Goal: Task Accomplishment & Management: Manage account settings

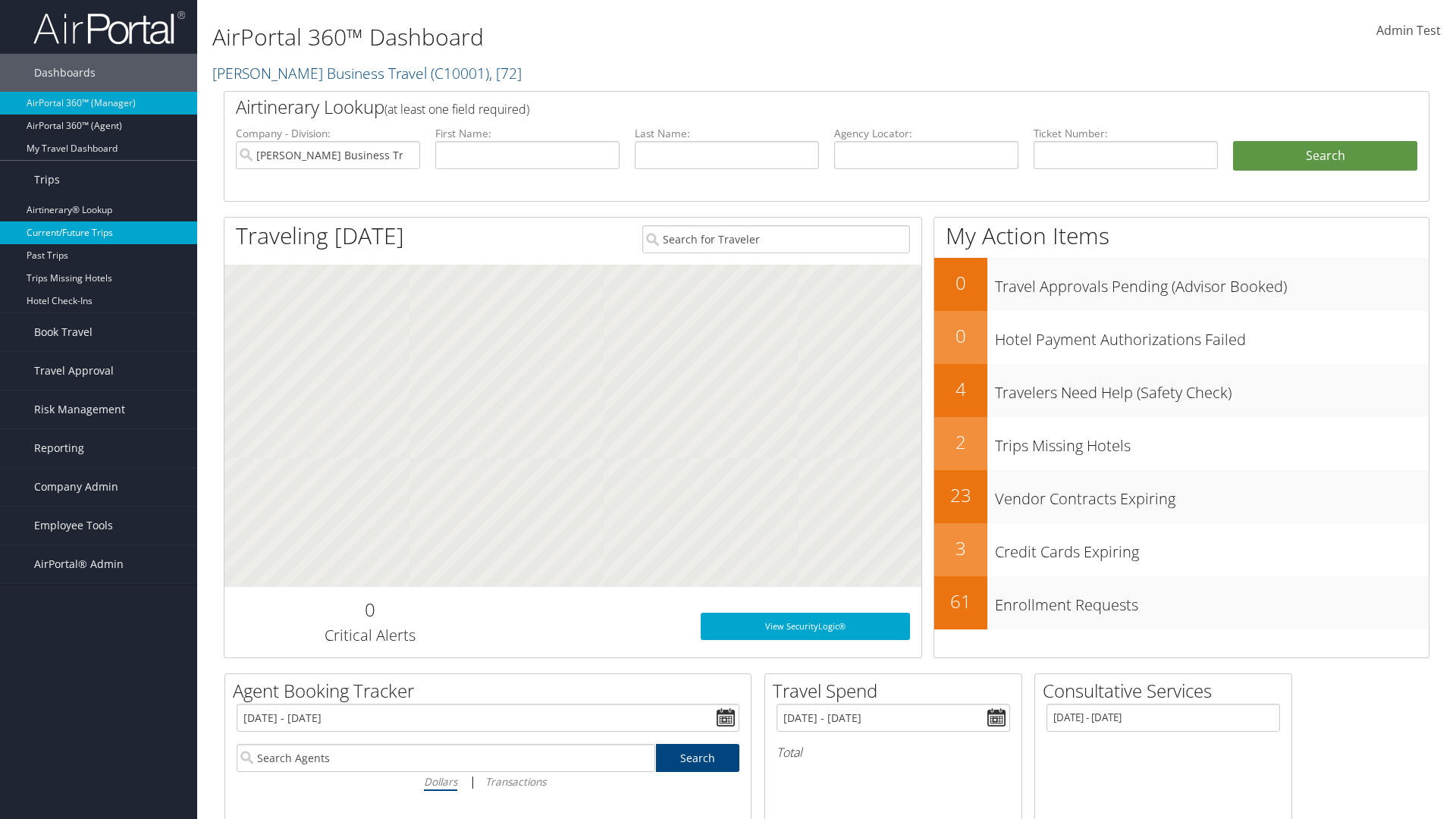
click at [99, 233] on link "Current/Future Trips" at bounding box center [99, 232] width 197 height 23
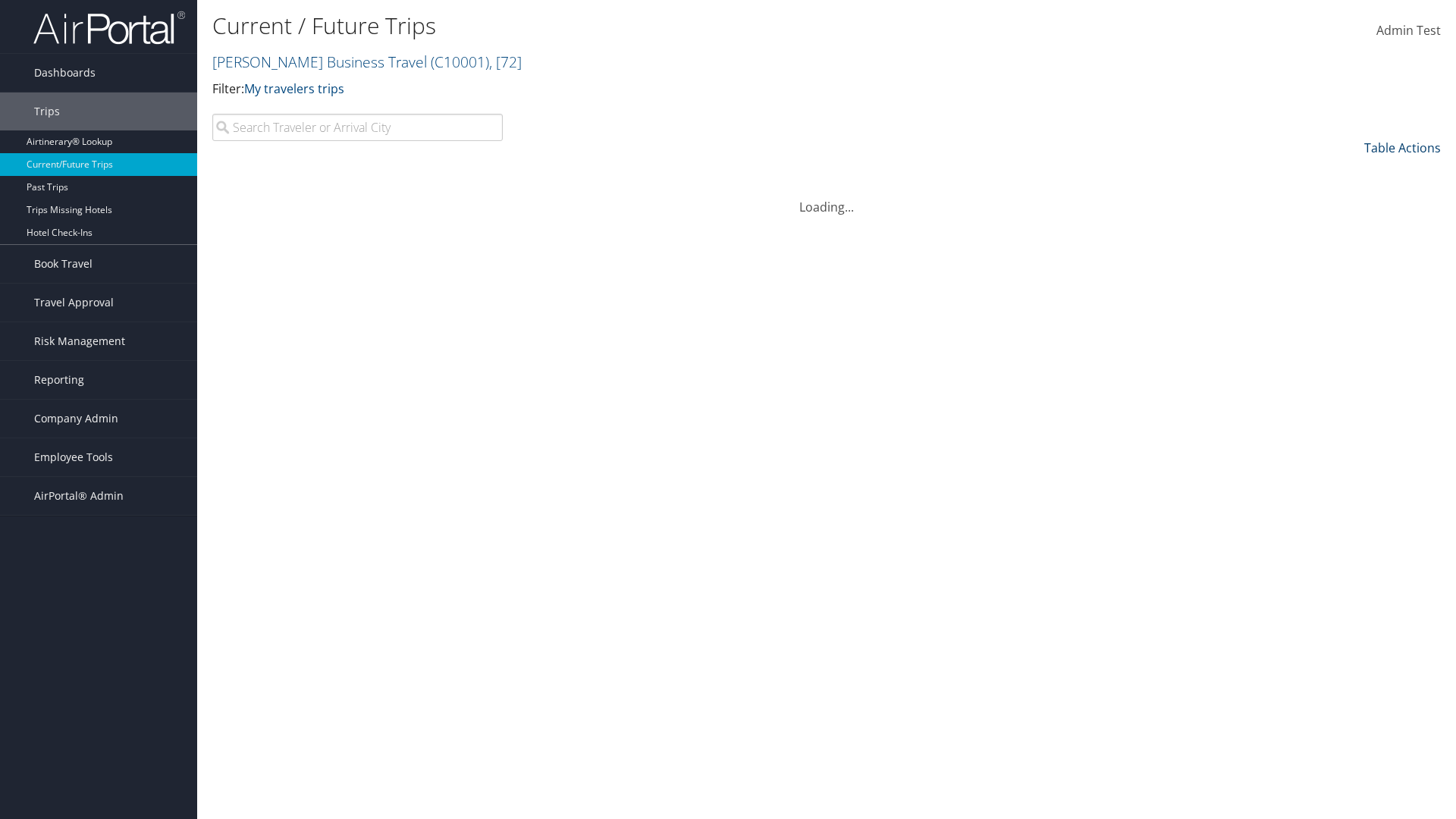
click at [1403, 148] on link "Table Actions" at bounding box center [1403, 147] width 76 height 17
click at [1340, 225] on link "Arrival City" at bounding box center [1341, 225] width 199 height 26
click at [1340, 251] on link "Departure Date" at bounding box center [1341, 251] width 199 height 26
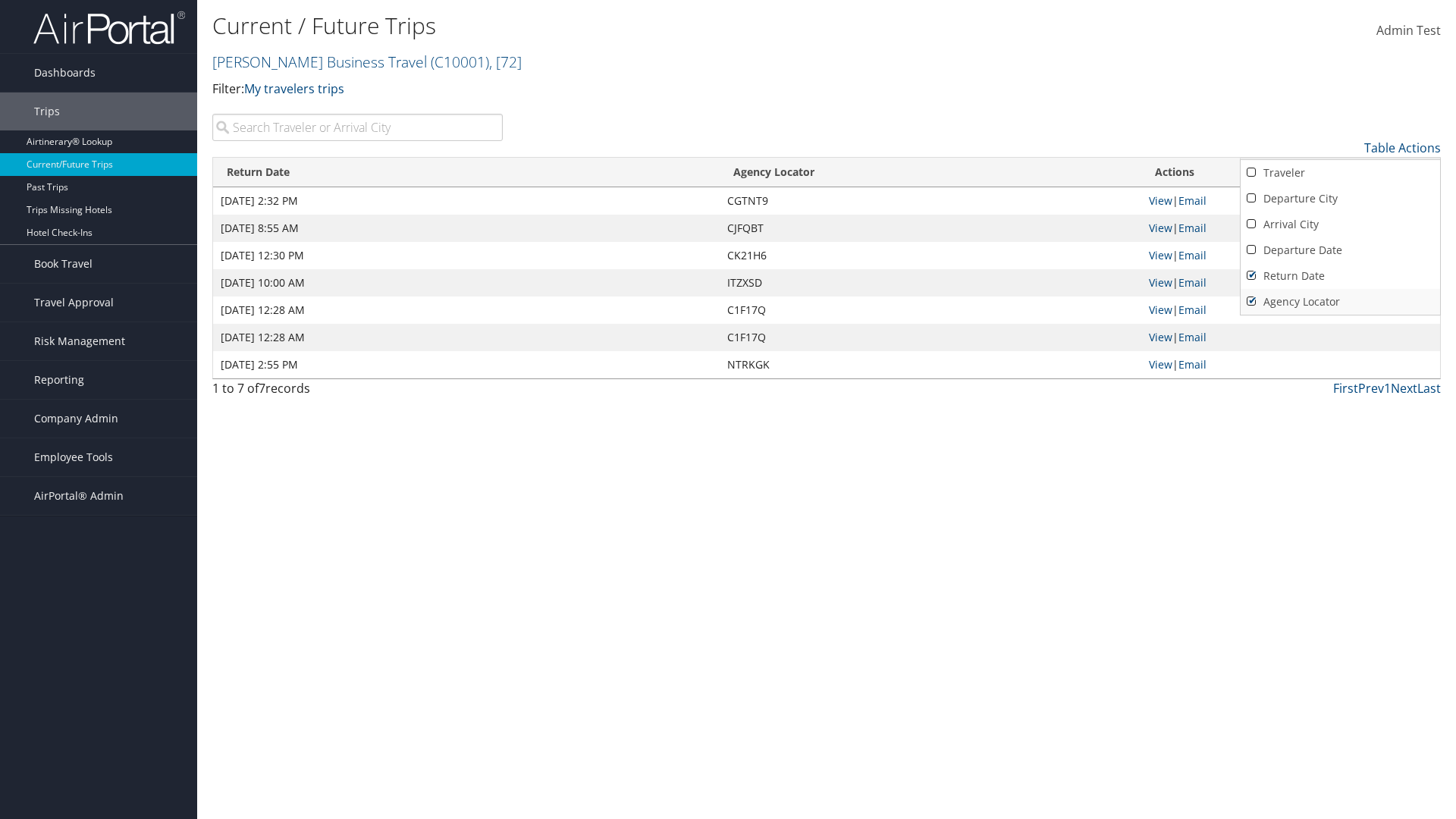
click at [1340, 276] on link "Return Date" at bounding box center [1341, 276] width 199 height 26
click at [1340, 302] on link "Agency Locator" at bounding box center [1341, 302] width 199 height 26
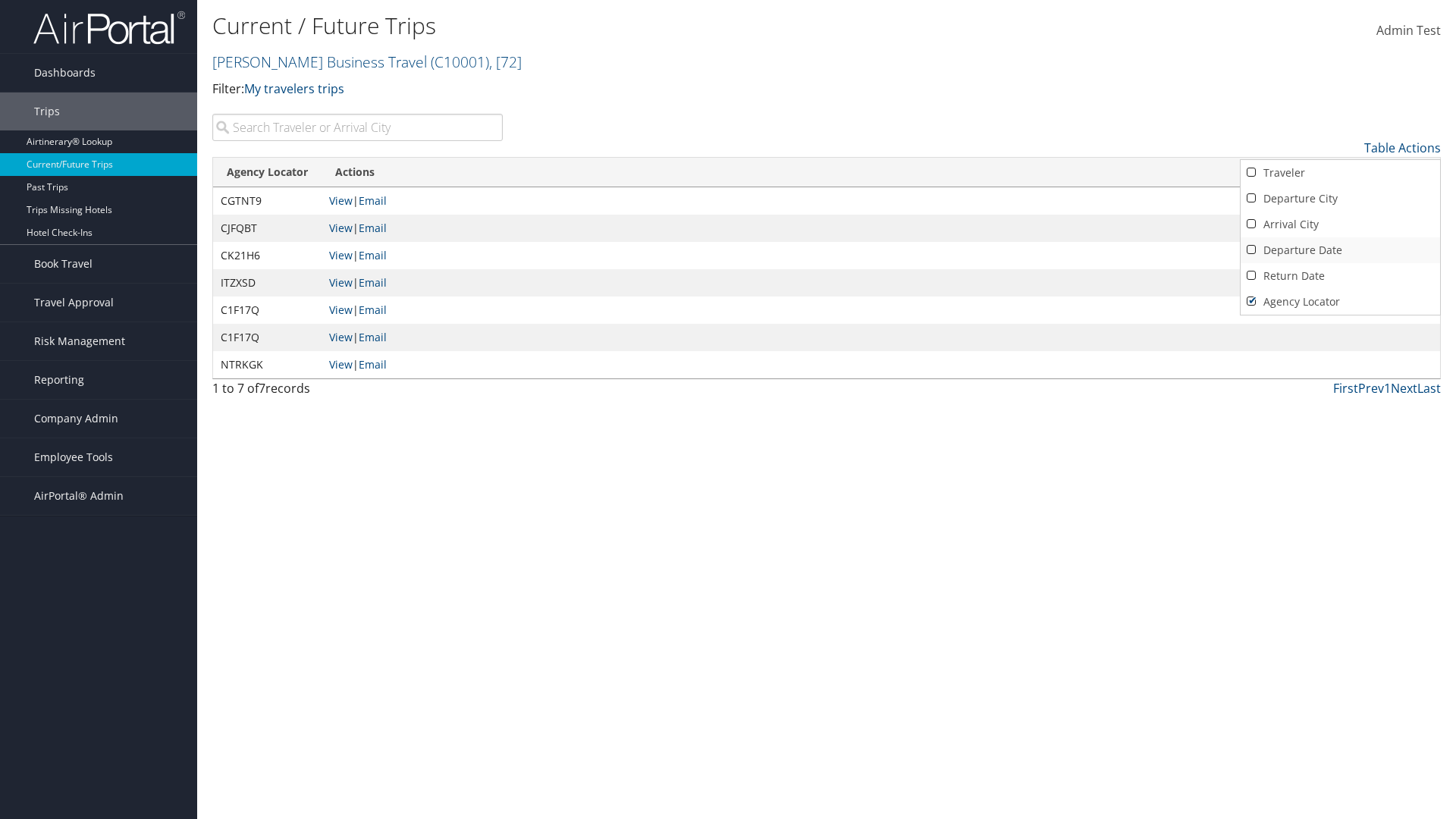
click at [1340, 276] on link "Return Date" at bounding box center [1341, 276] width 199 height 26
click at [1340, 251] on link "Departure Date" at bounding box center [1341, 251] width 199 height 26
click at [1340, 225] on link "Arrival City" at bounding box center [1341, 225] width 199 height 26
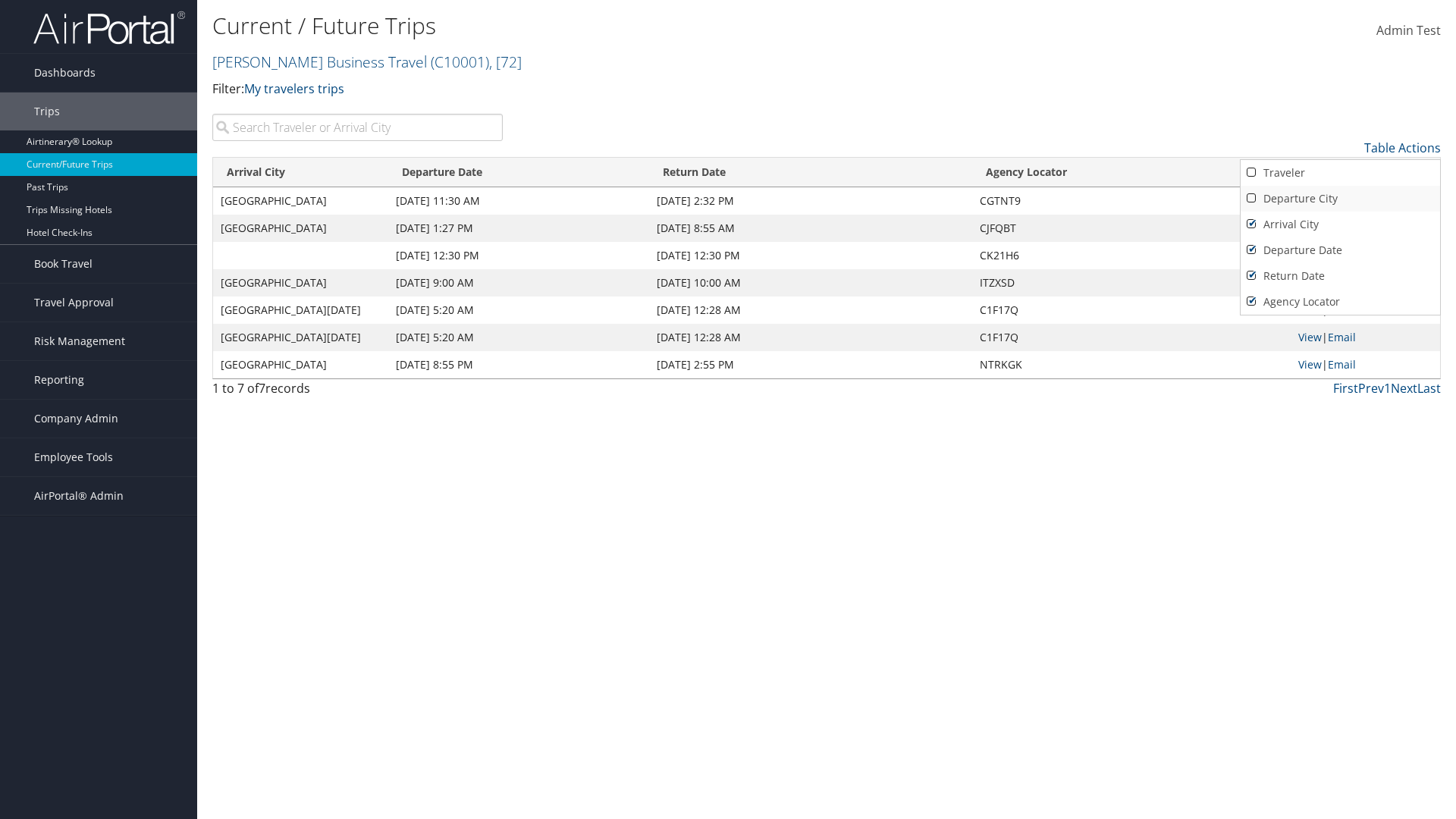
click at [1340, 199] on link "Departure City" at bounding box center [1341, 199] width 199 height 26
click at [1340, 173] on link "Traveler" at bounding box center [1341, 173] width 199 height 26
click at [728, 409] on div at bounding box center [728, 409] width 1456 height 819
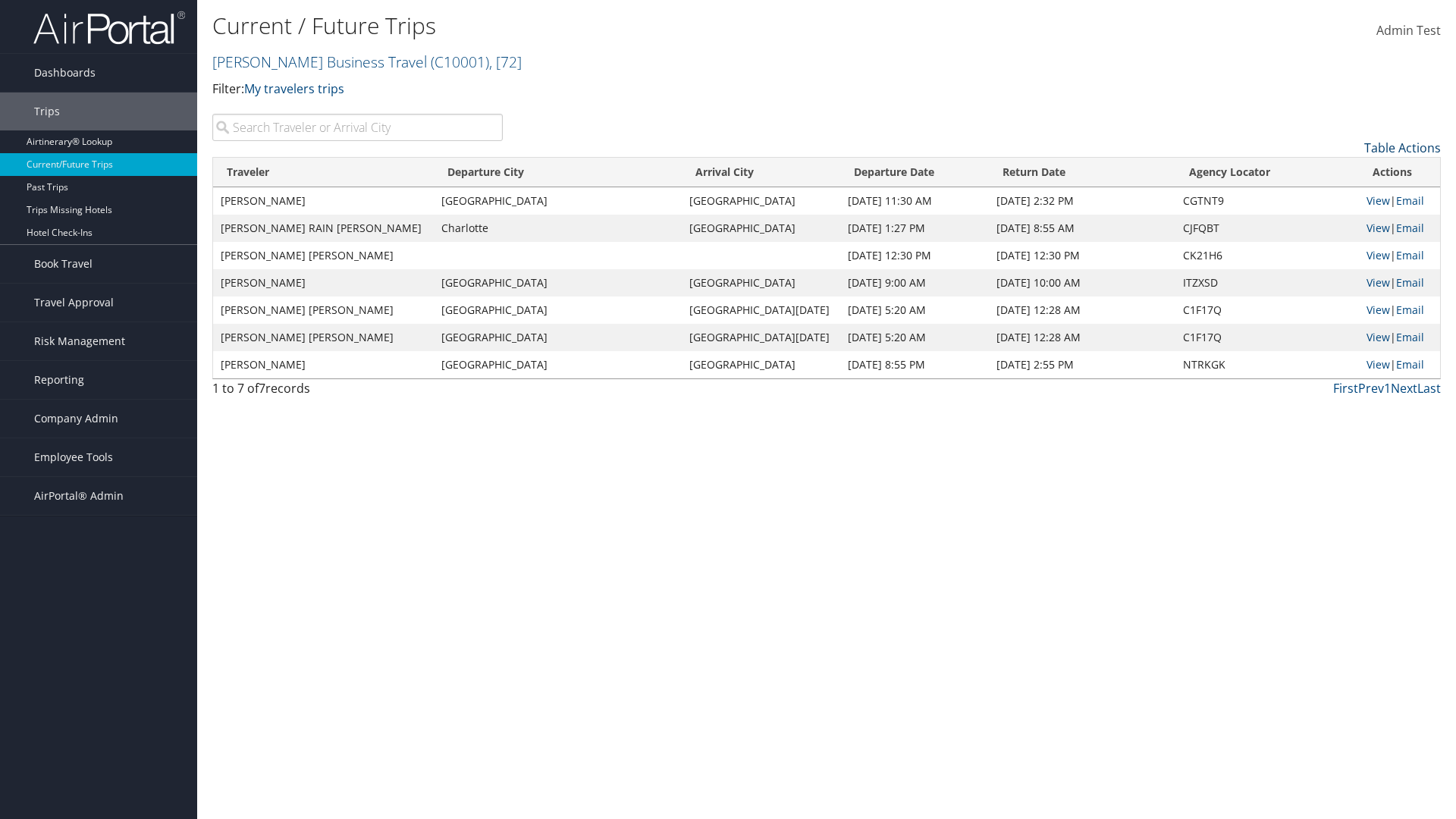
click at [1403, 148] on link "Table Actions" at bounding box center [1403, 147] width 76 height 17
click at [1340, 199] on link "25" at bounding box center [1341, 199] width 199 height 26
click at [1403, 148] on link "Table Actions" at bounding box center [1403, 147] width 76 height 17
